Goal: Task Accomplishment & Management: Manage account settings

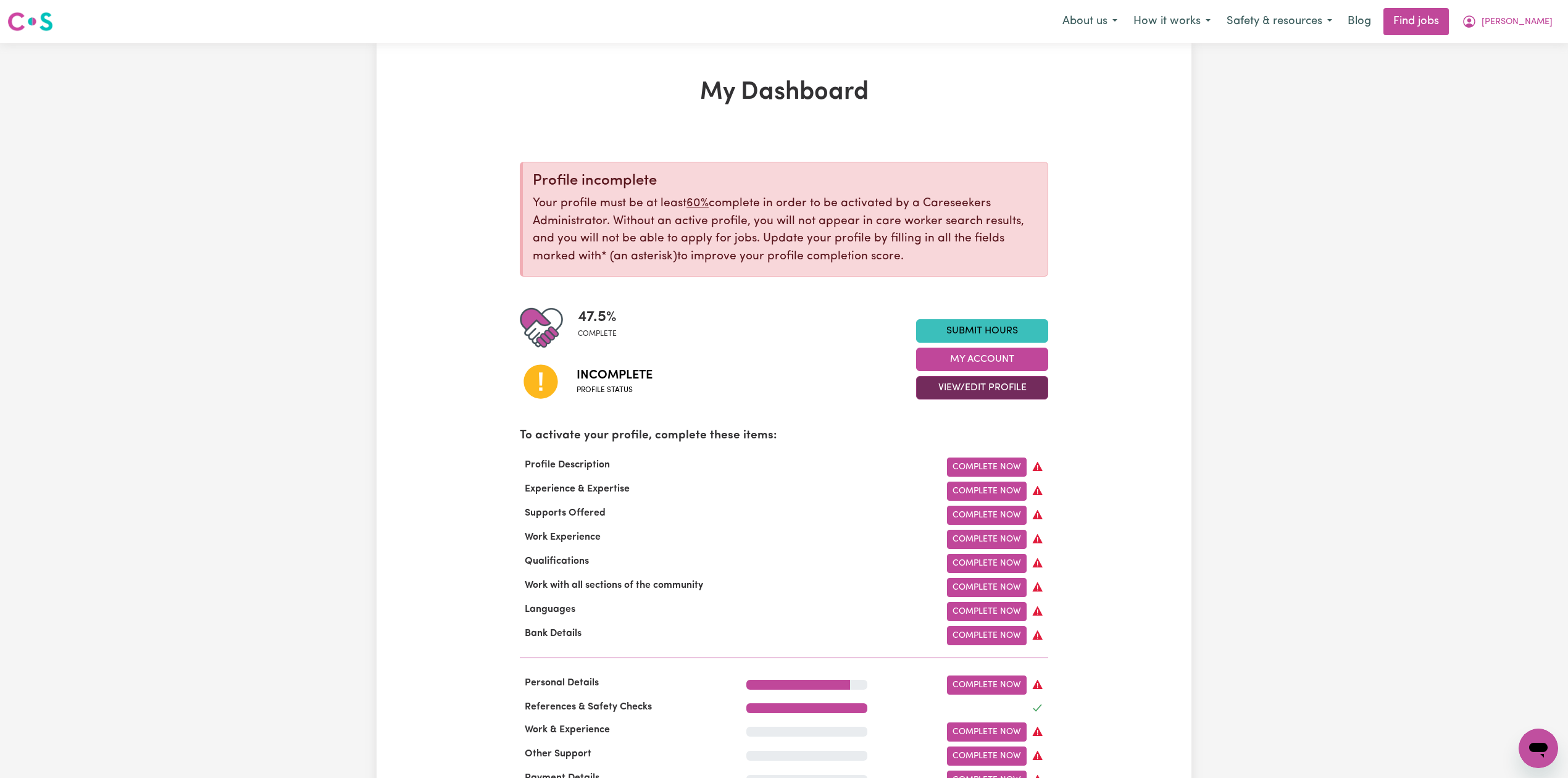
click at [934, 387] on button "View/Edit Profile" at bounding box center [982, 387] width 132 height 23
click at [947, 449] on link "Edit Profile" at bounding box center [974, 444] width 115 height 25
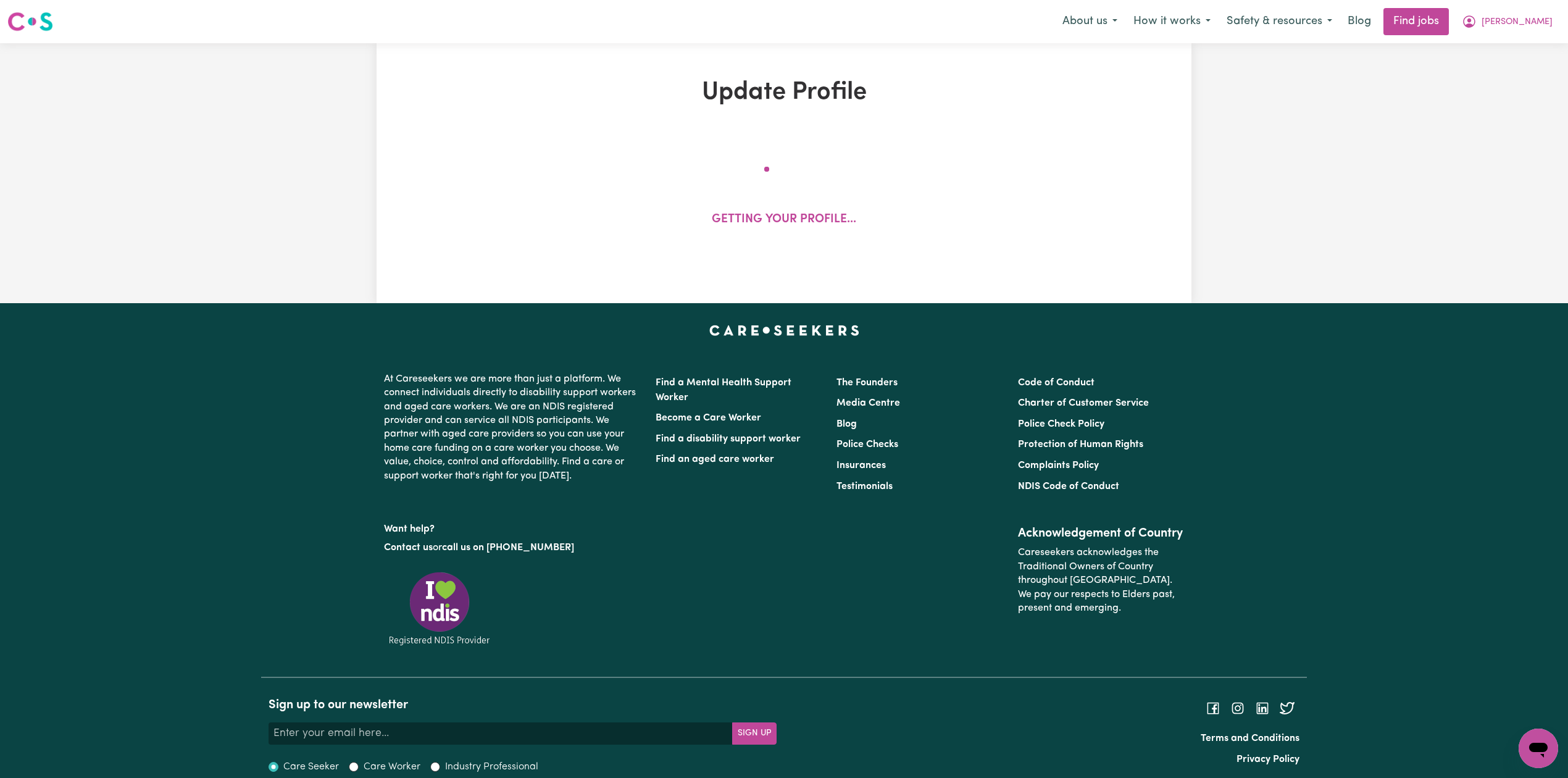
select select "Student Visa"
select select "Studying a healthcare related degree or qualification"
select select "38"
select select "50"
select select "65"
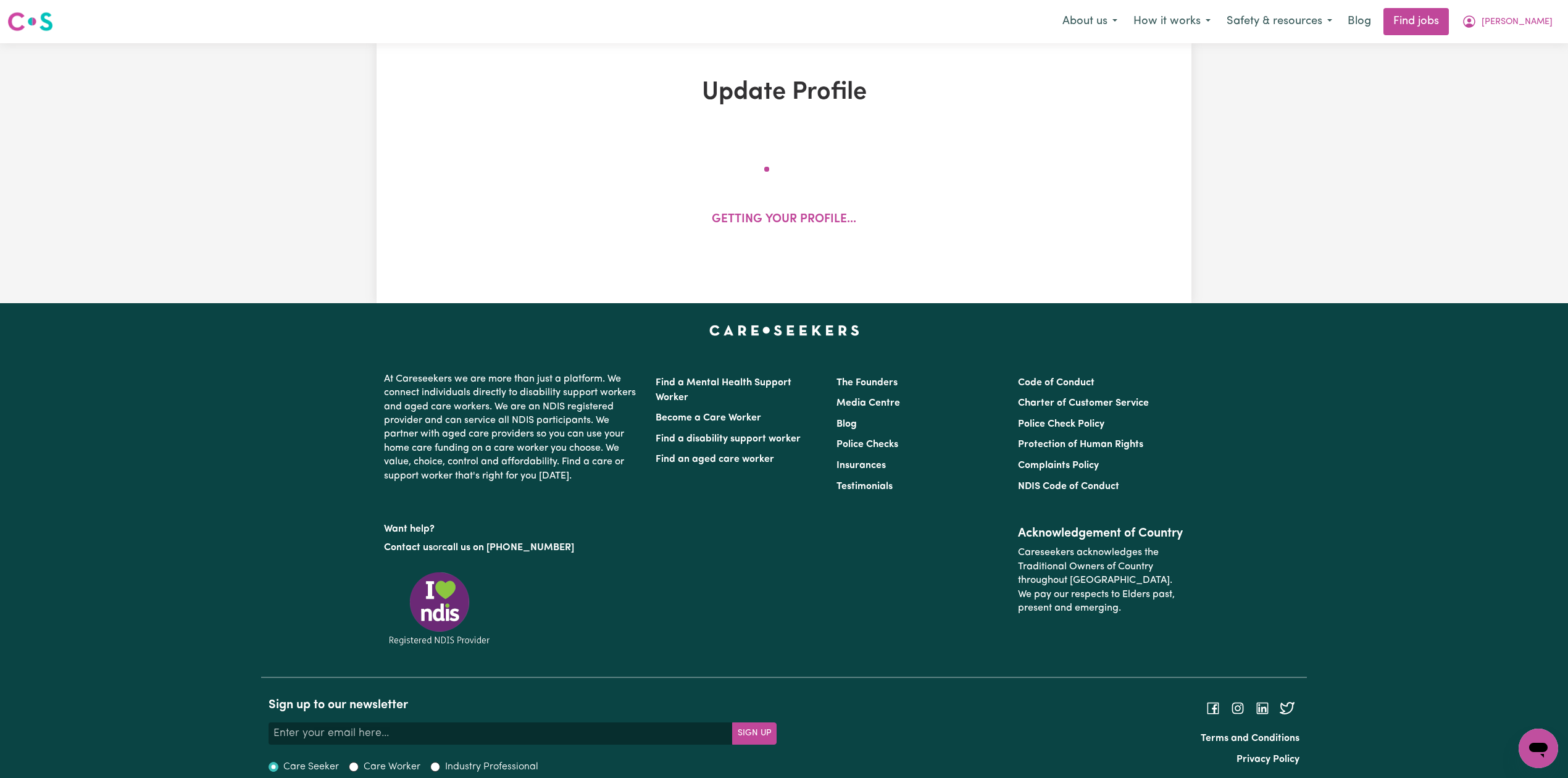
select select "100"
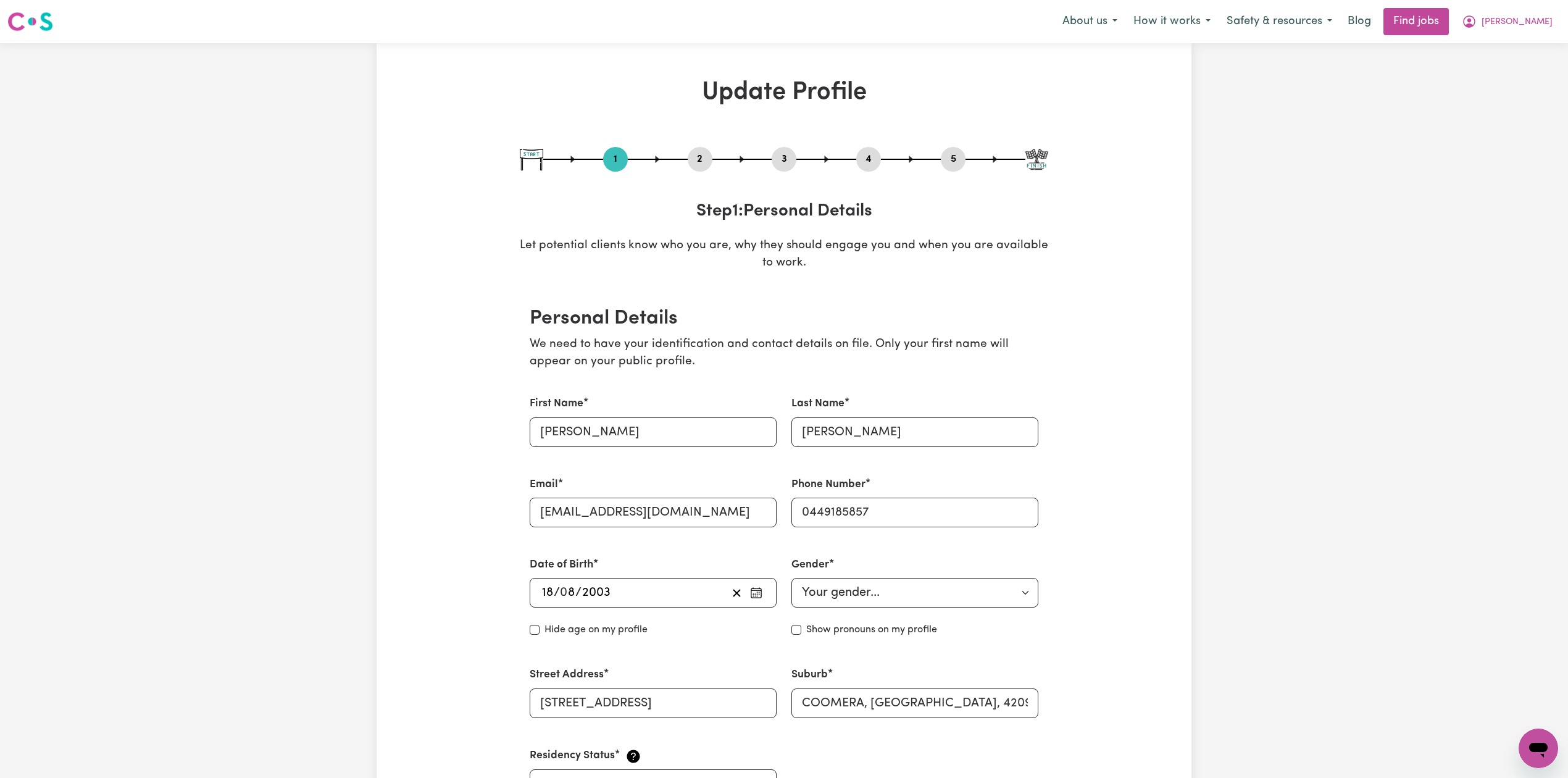
click at [704, 154] on button "2" at bounding box center [700, 159] width 25 height 16
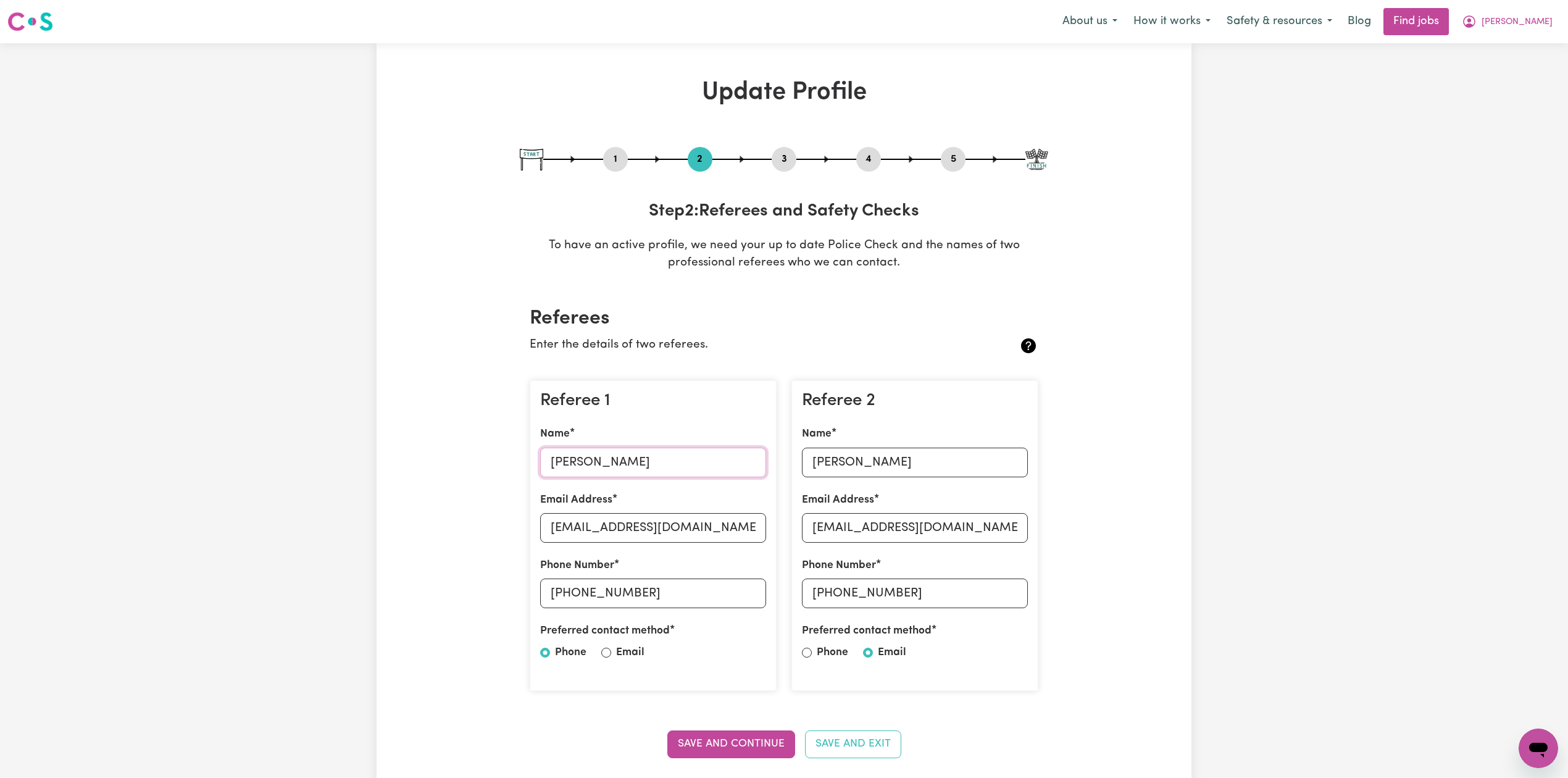
click at [566, 459] on input "[PERSON_NAME]" at bounding box center [653, 463] width 226 height 29
click at [819, 460] on input "[PERSON_NAME]" at bounding box center [915, 463] width 226 height 29
click at [610, 466] on input "[PERSON_NAME]" at bounding box center [653, 463] width 226 height 29
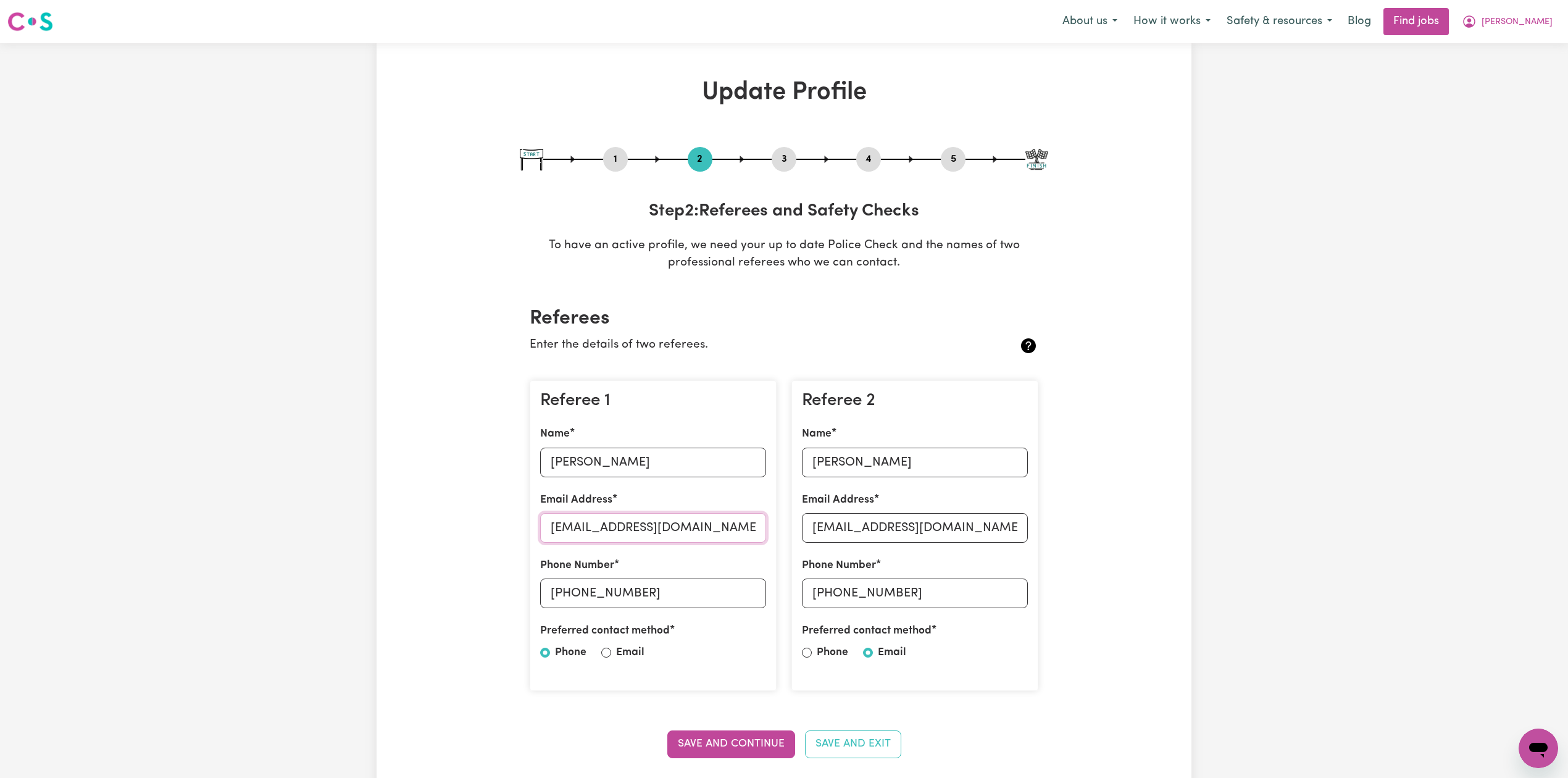
click at [604, 526] on input "[EMAIL_ADDRESS][DOMAIN_NAME]" at bounding box center [653, 528] width 226 height 29
drag, startPoint x: 575, startPoint y: 594, endPoint x: 692, endPoint y: 594, distance: 117.0
click at [692, 594] on input "[PHONE_NUMBER]" at bounding box center [653, 593] width 226 height 29
click at [892, 469] on input "[PERSON_NAME]" at bounding box center [915, 463] width 226 height 29
click at [911, 537] on input "[EMAIL_ADDRESS][DOMAIN_NAME]" at bounding box center [915, 528] width 226 height 29
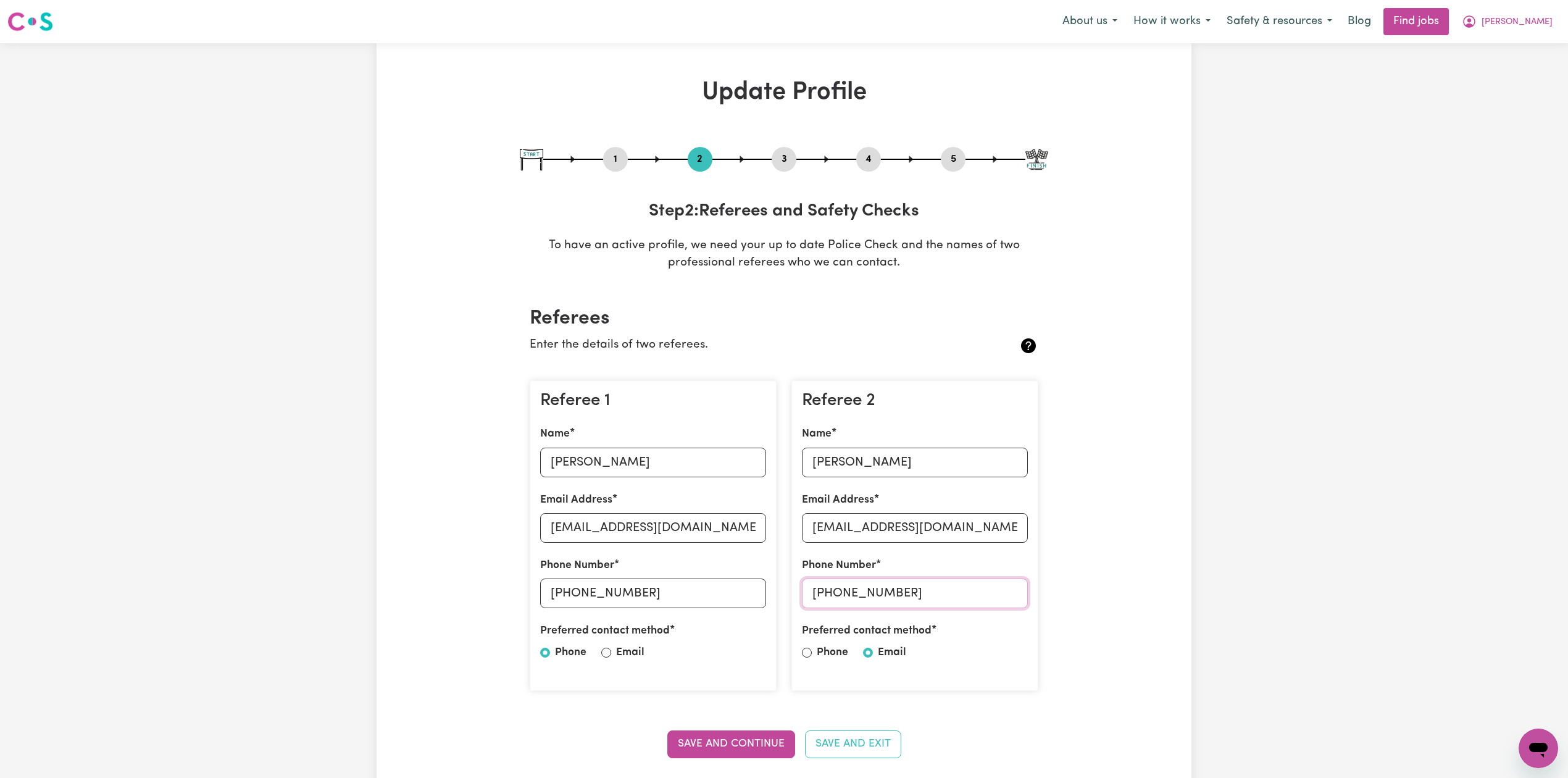
drag, startPoint x: 834, startPoint y: 596, endPoint x: 968, endPoint y: 589, distance: 134.2
click at [968, 589] on input "[PHONE_NUMBER]" at bounding box center [915, 593] width 226 height 29
click at [1524, 13] on button "[PERSON_NAME]" at bounding box center [1507, 21] width 107 height 26
click at [1503, 88] on link "Logout" at bounding box center [1511, 94] width 97 height 23
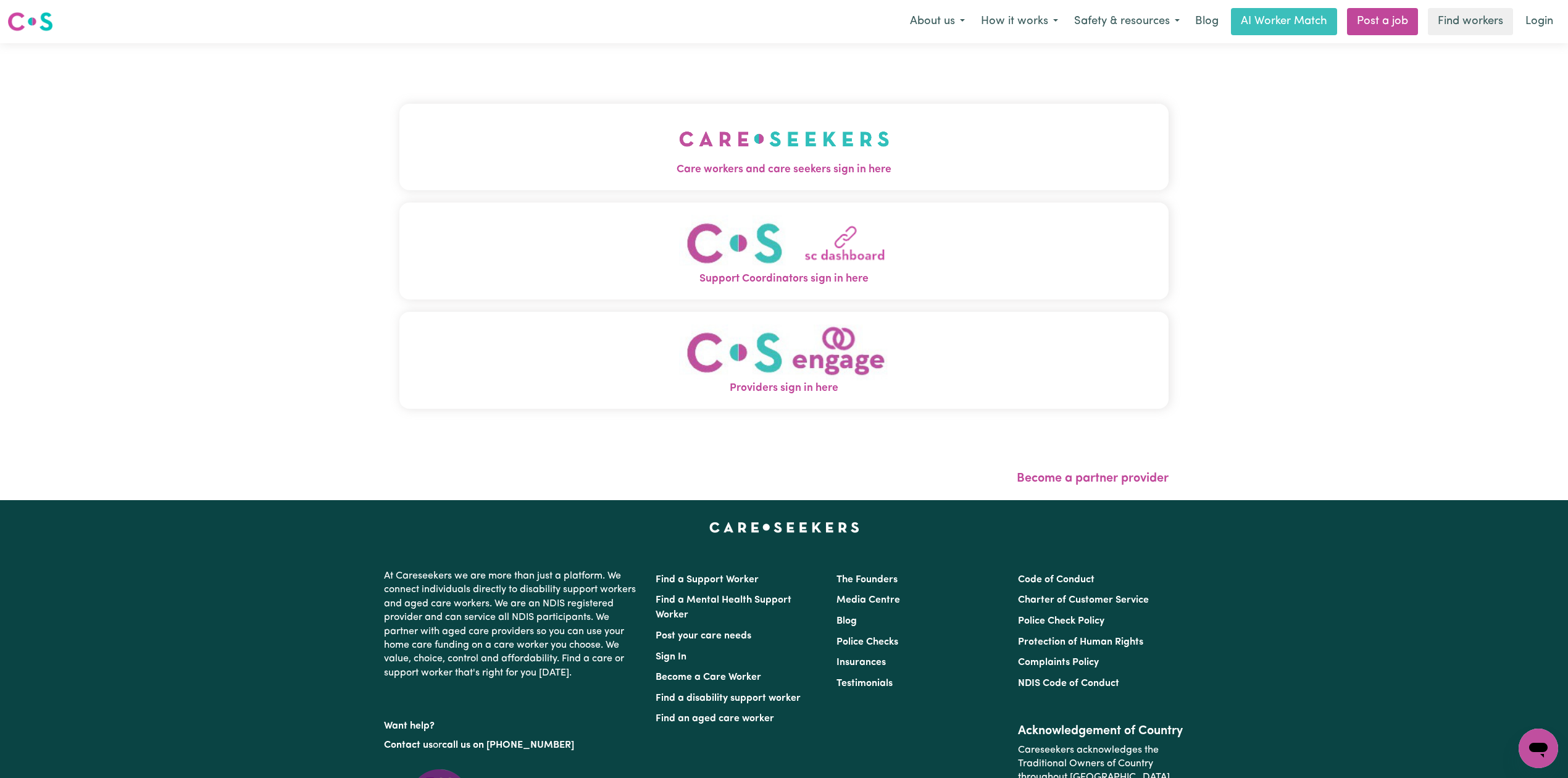
click at [658, 137] on button "Care workers and care seekers sign in here" at bounding box center [784, 147] width 769 height 87
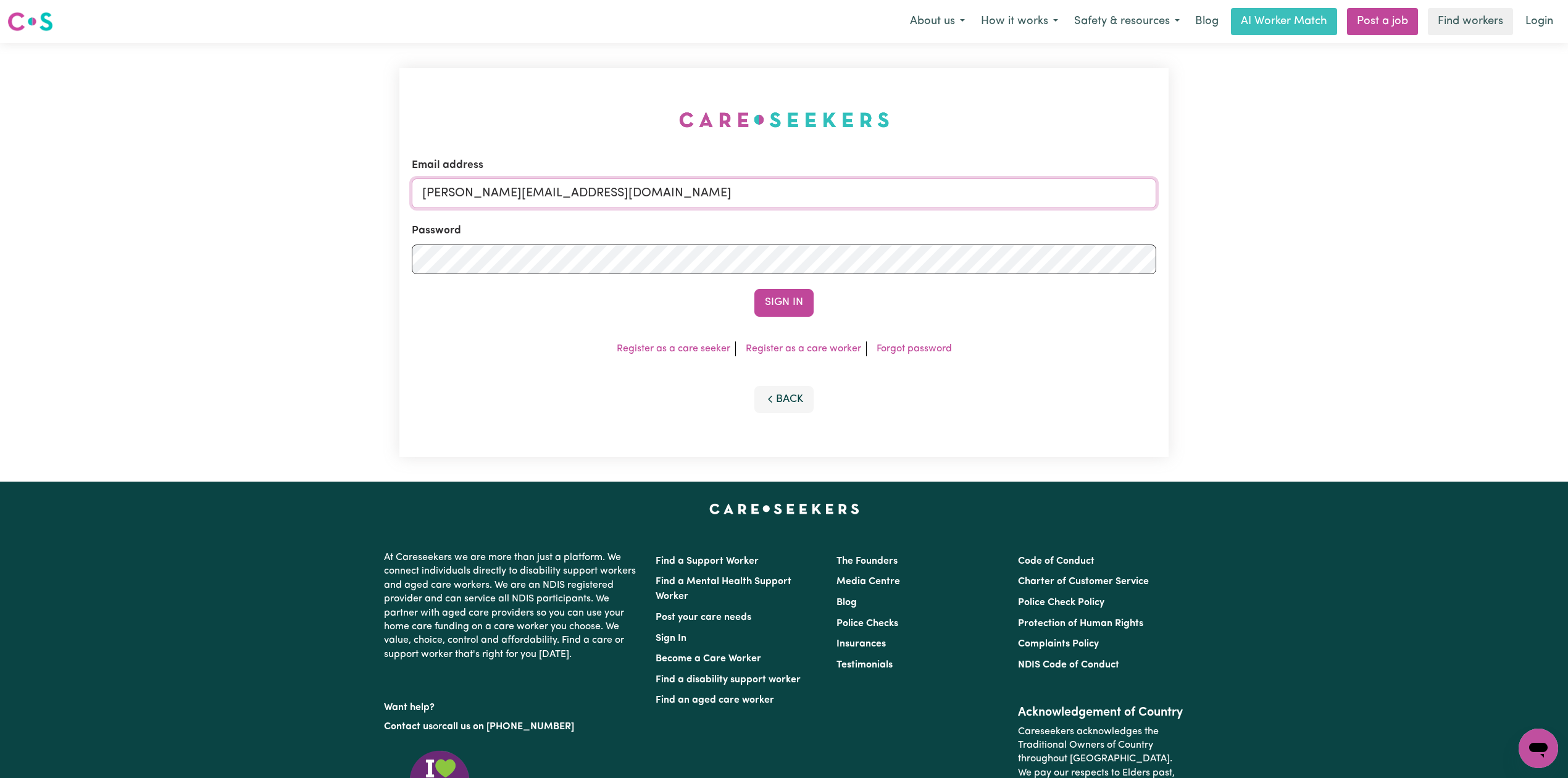
click at [462, 203] on div "Email address [PERSON_NAME][EMAIL_ADDRESS][DOMAIN_NAME] Password Sign In Regist…" at bounding box center [784, 263] width 769 height 389
click at [494, 196] on input "[PERSON_NAME][EMAIL_ADDRESS][DOMAIN_NAME]" at bounding box center [784, 193] width 744 height 29
drag, startPoint x: 486, startPoint y: 190, endPoint x: 882, endPoint y: 231, distance: 398.1
click at [890, 223] on form "Email address Superuser~[EMAIL_ADDRESS][DOMAIN_NAME] Password Sign In" at bounding box center [784, 237] width 744 height 159
type input "Superuser~[EMAIL_ADDRESS][DOMAIN_NAME]"
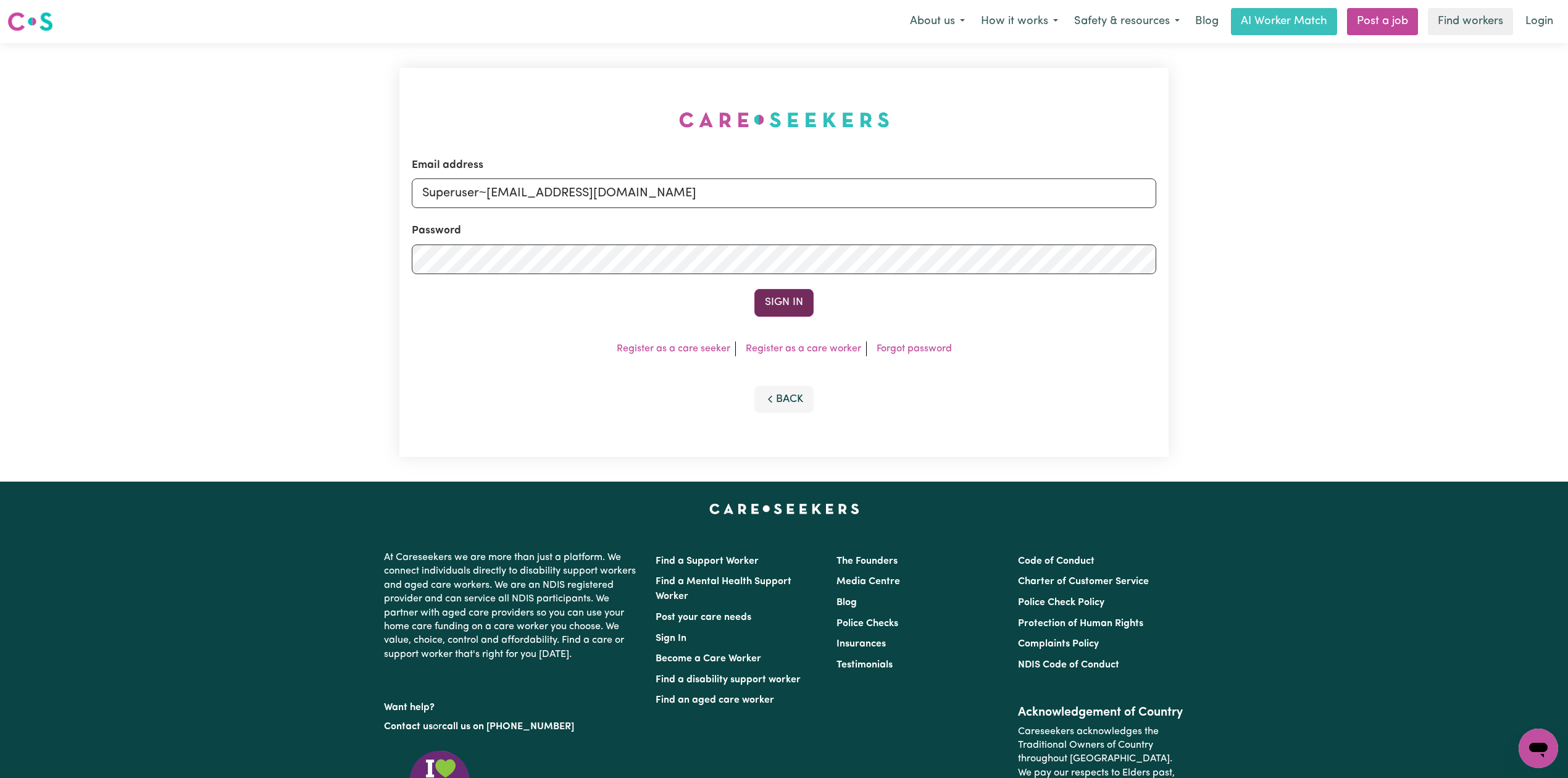
click at [776, 316] on button "Sign In" at bounding box center [784, 303] width 59 height 27
